Goal: Transaction & Acquisition: Obtain resource

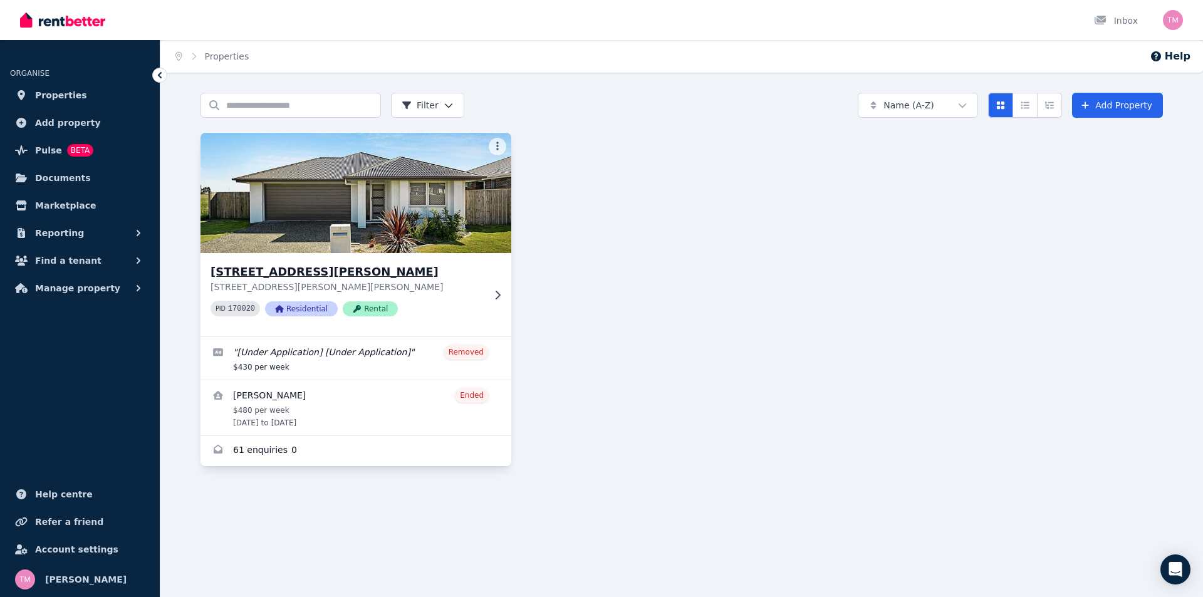
click at [275, 266] on h3 "[STREET_ADDRESS][PERSON_NAME]" at bounding box center [347, 272] width 273 height 18
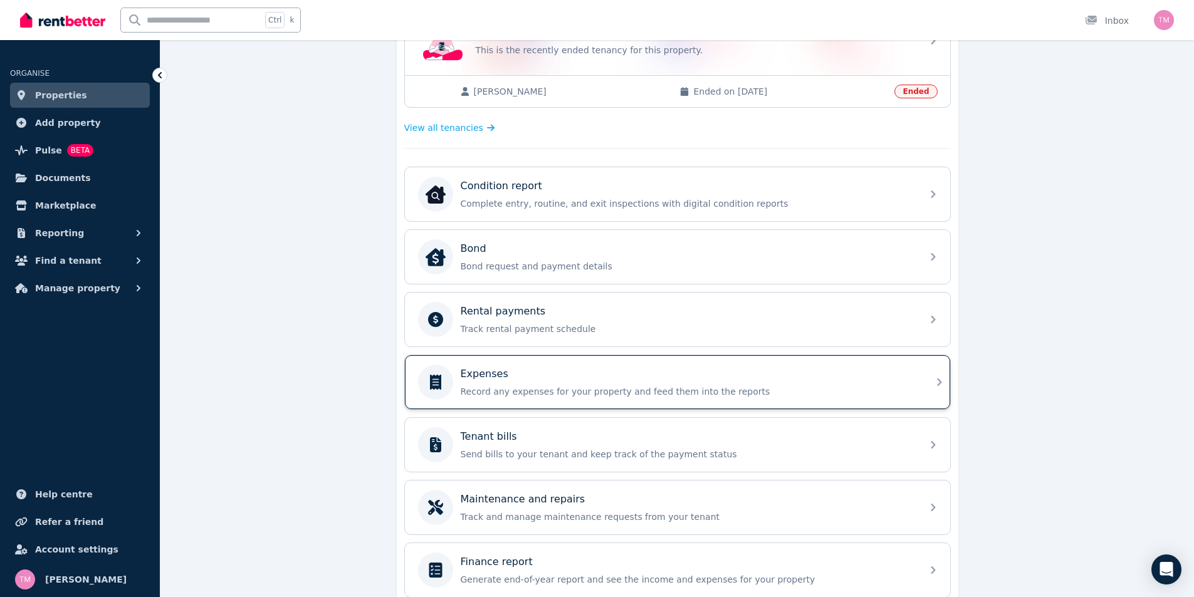
scroll to position [412, 0]
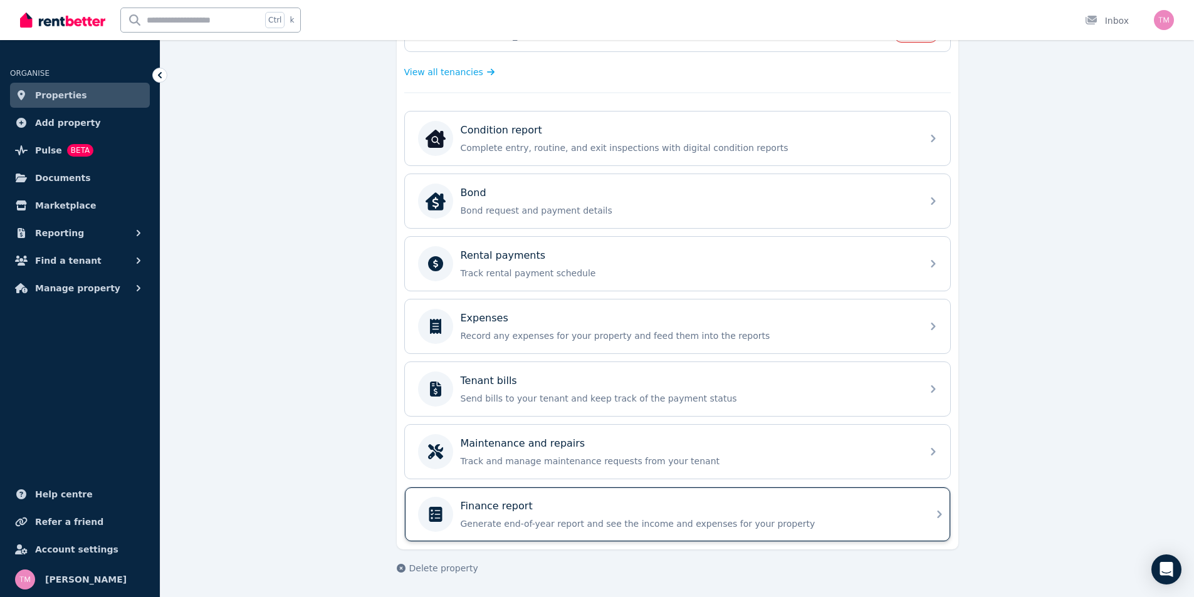
click at [752, 506] on div "Finance report" at bounding box center [688, 506] width 454 height 15
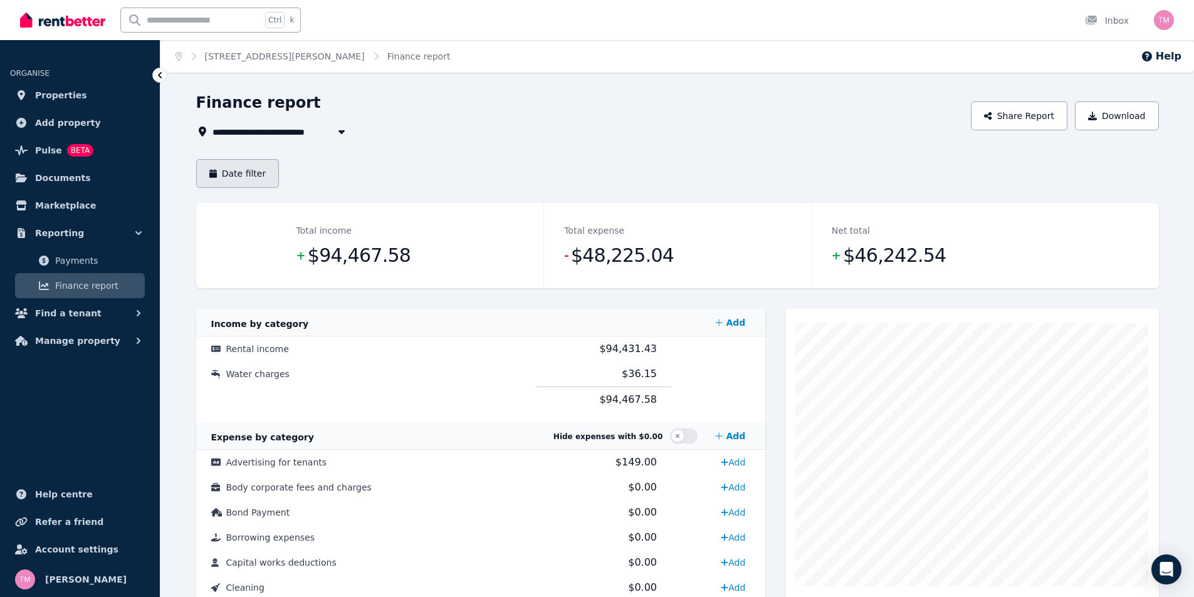
click at [261, 168] on button "Date filter" at bounding box center [237, 173] width 83 height 29
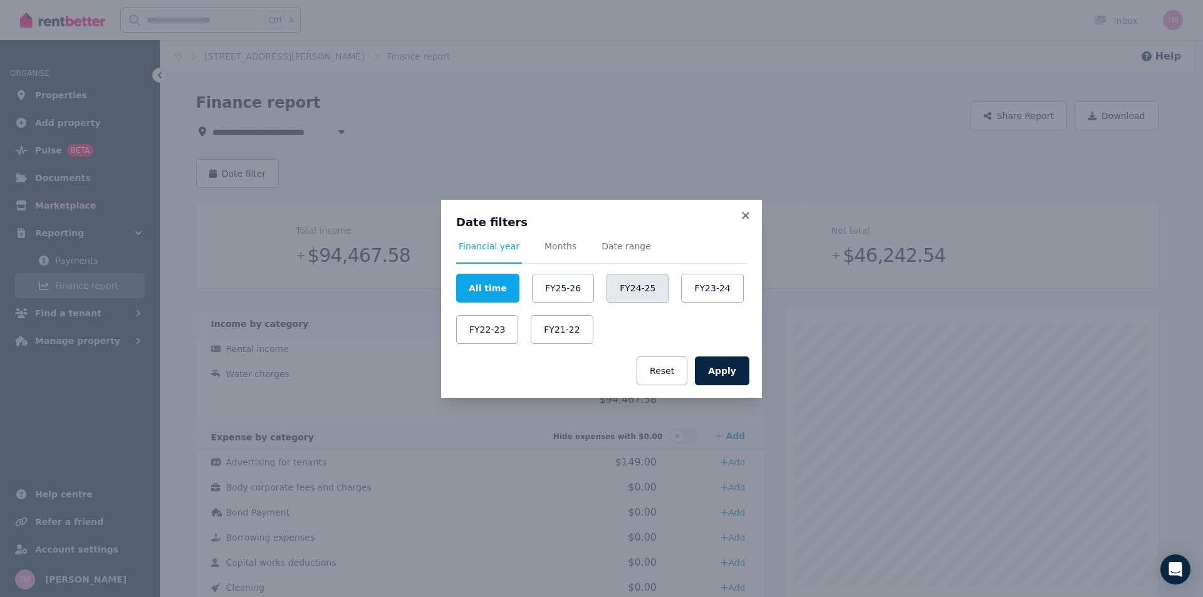
click at [636, 288] on button "FY24-25" at bounding box center [638, 288] width 62 height 29
click at [727, 372] on button "Apply" at bounding box center [722, 371] width 55 height 29
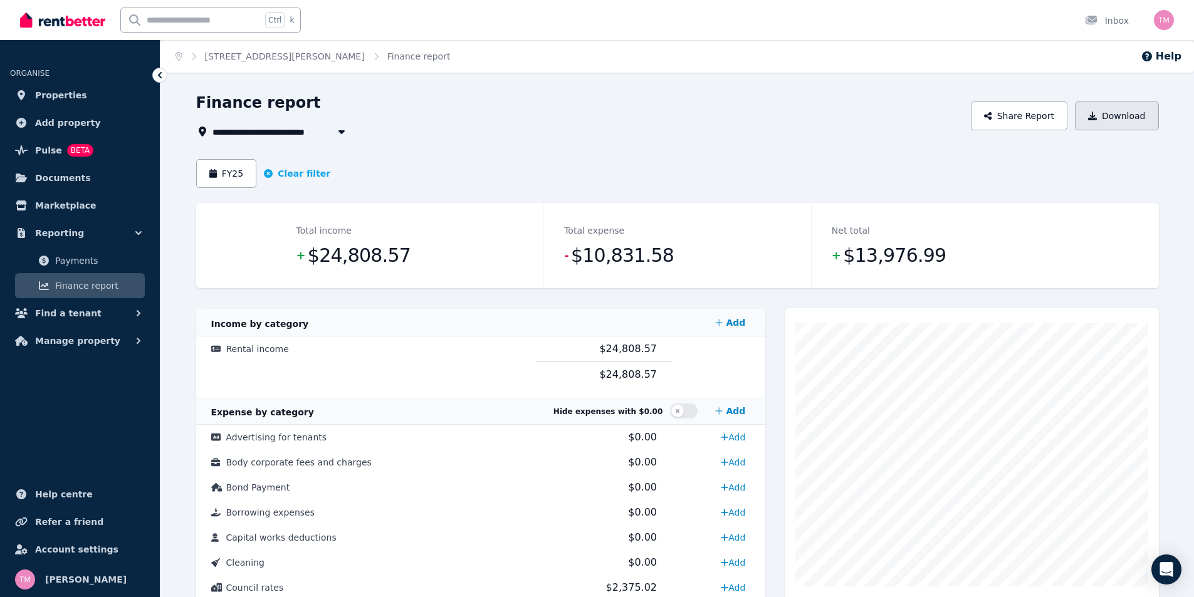
click at [1097, 118] on icon "button" at bounding box center [1092, 116] width 9 height 9
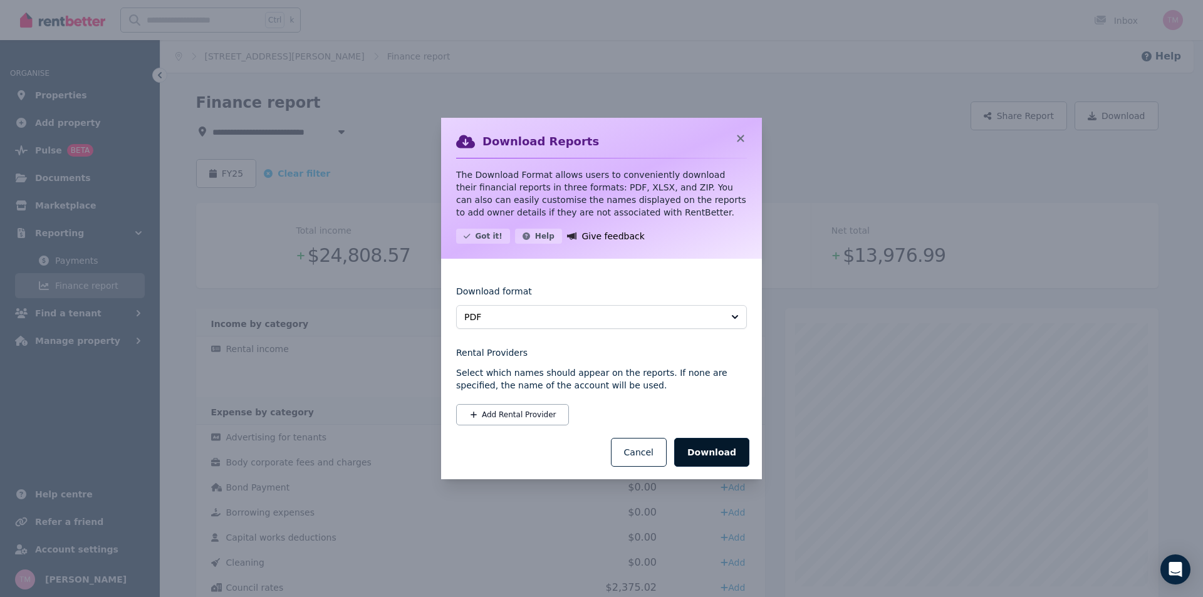
click at [728, 455] on button "Download" at bounding box center [711, 452] width 75 height 29
